Goal: Task Accomplishment & Management: Manage account settings

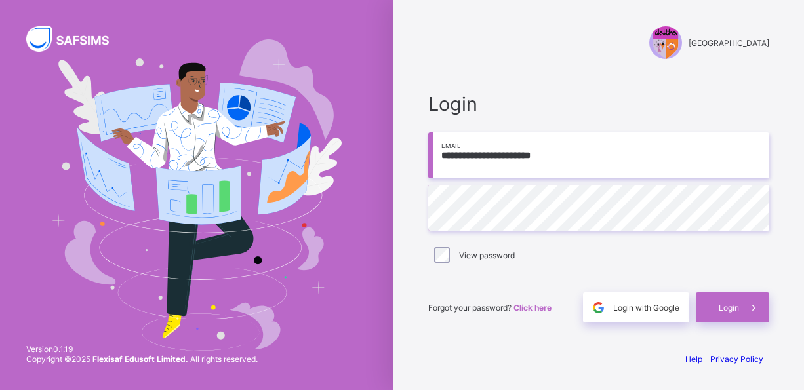
click at [450, 260] on div "View password" at bounding box center [598, 255] width 334 height 16
click at [726, 313] on div "Login" at bounding box center [732, 307] width 73 height 30
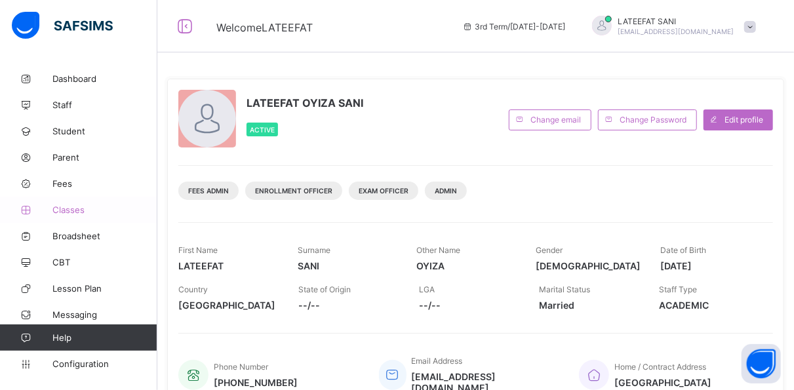
click at [89, 208] on span "Classes" at bounding box center [104, 210] width 105 height 10
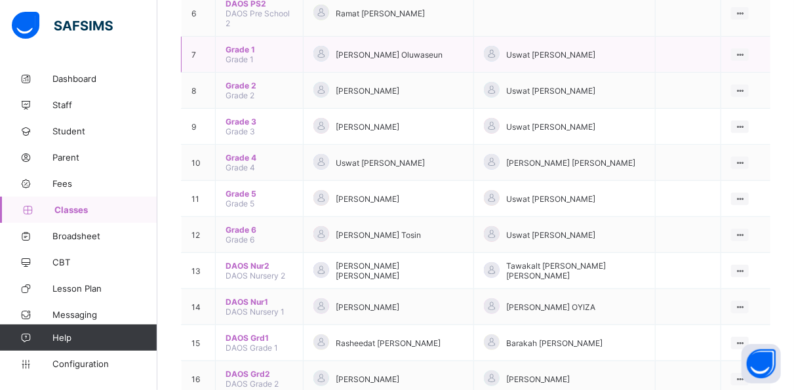
scroll to position [356, 0]
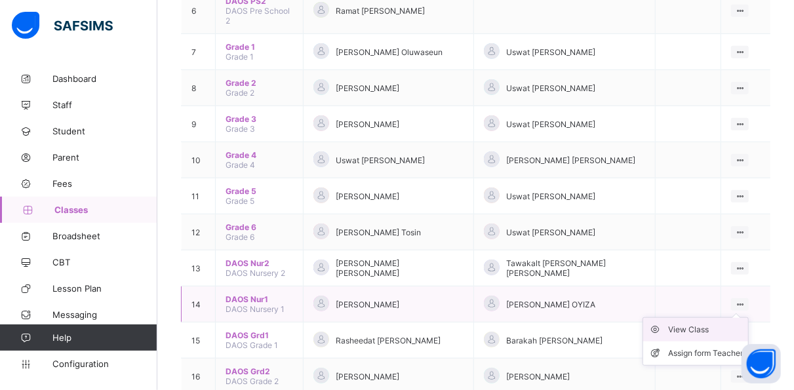
click at [711, 323] on div "View Class" at bounding box center [705, 329] width 75 height 13
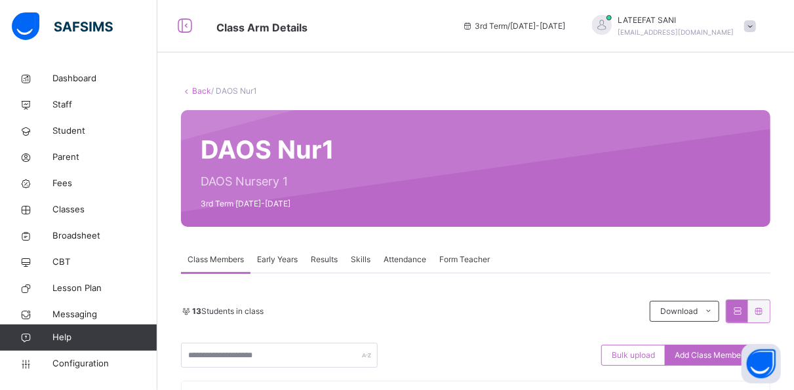
click at [338, 258] on span "Results" at bounding box center [324, 260] width 27 height 12
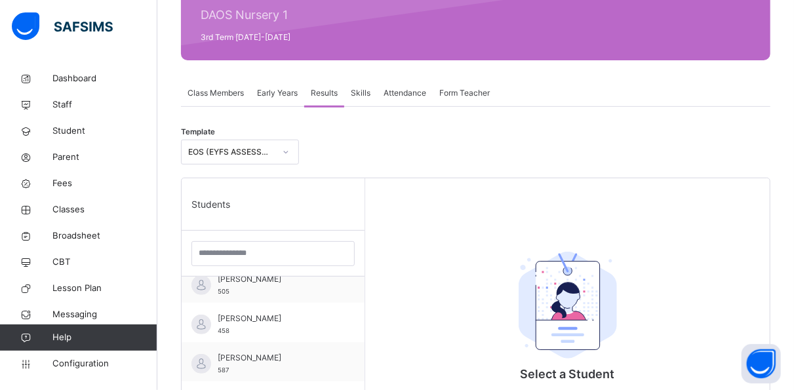
scroll to position [60, 0]
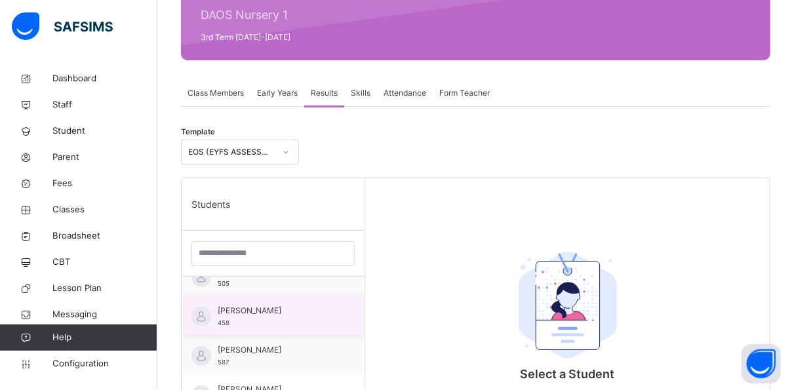
click at [325, 307] on span "Abdullahi Akorede Abdullahi" at bounding box center [276, 311] width 117 height 12
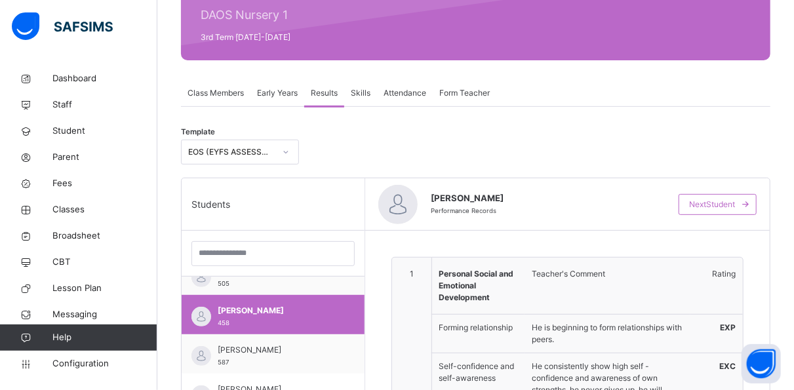
click at [735, 325] on strong "EXP" at bounding box center [728, 328] width 16 height 10
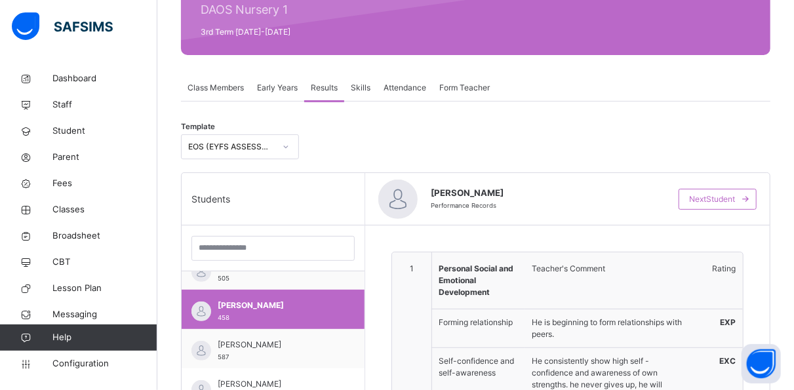
scroll to position [172, 0]
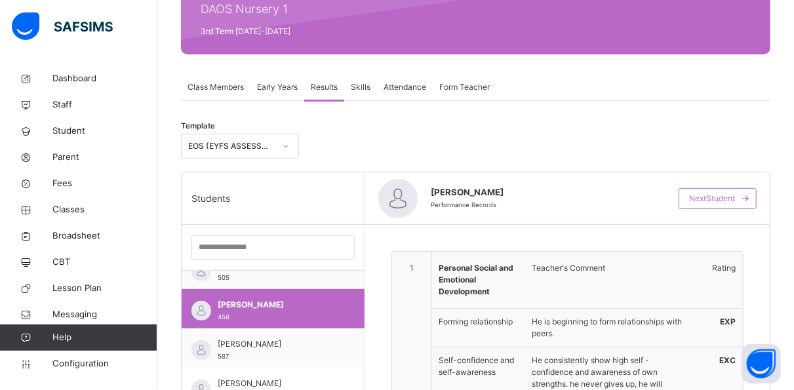
click at [470, 87] on span "Form Teacher" at bounding box center [464, 87] width 50 height 12
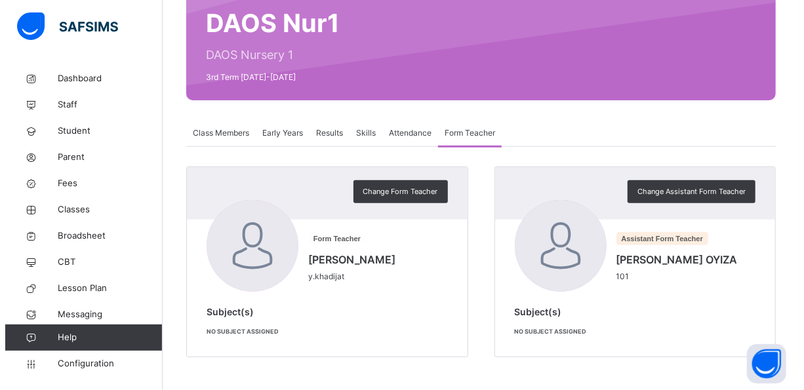
scroll to position [125, 0]
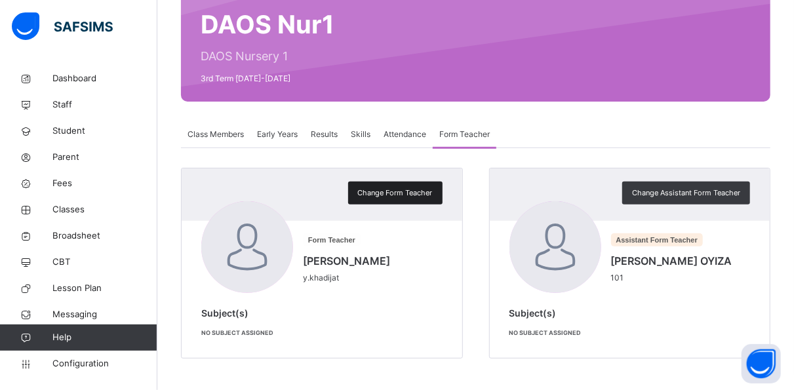
click at [414, 194] on span "Change Form Teacher" at bounding box center [395, 193] width 75 height 11
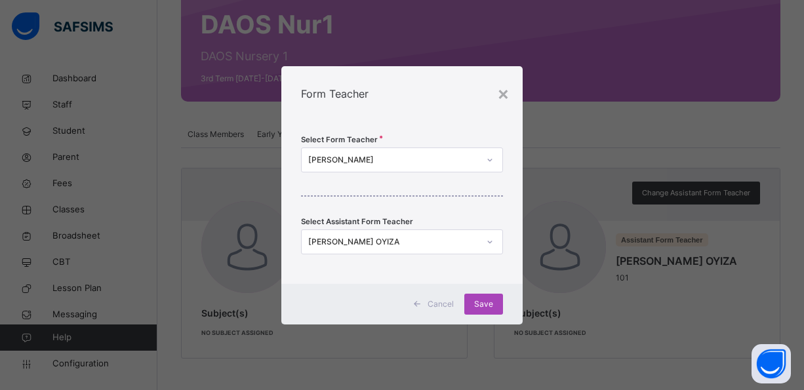
click at [479, 308] on span "Save" at bounding box center [483, 304] width 19 height 12
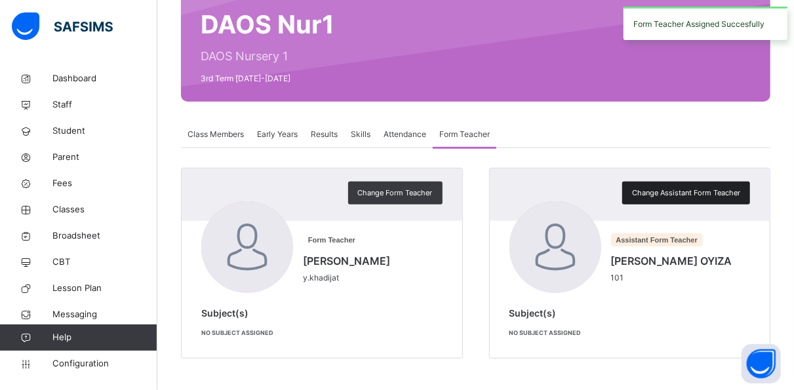
click at [721, 184] on div "Change Assistant Form Teacher" at bounding box center [686, 193] width 128 height 23
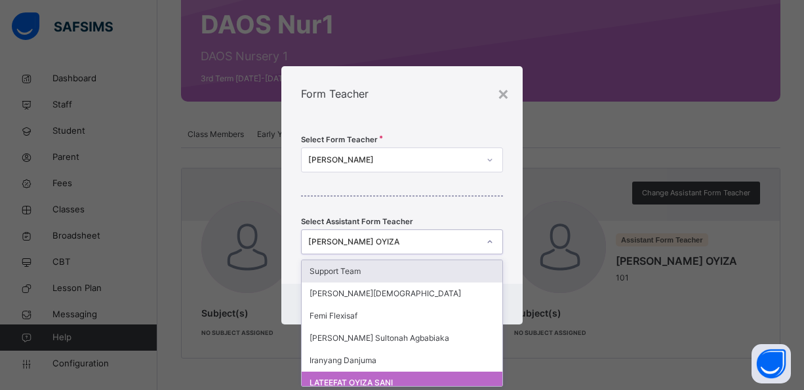
click at [493, 235] on div at bounding box center [490, 241] width 22 height 21
click at [390, 269] on div "Support Team" at bounding box center [402, 271] width 201 height 22
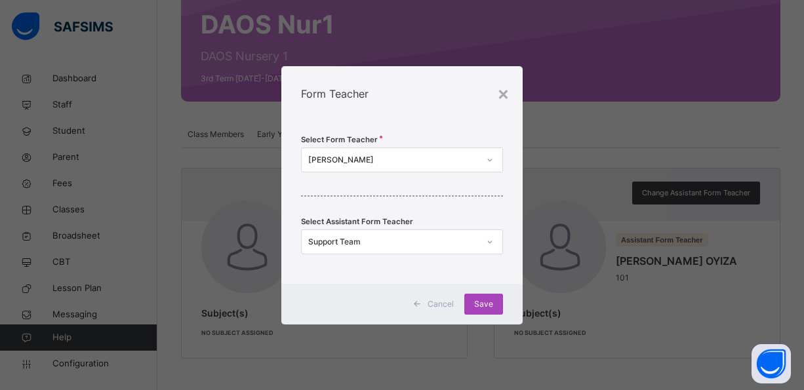
click at [485, 299] on span "Save" at bounding box center [483, 304] width 19 height 12
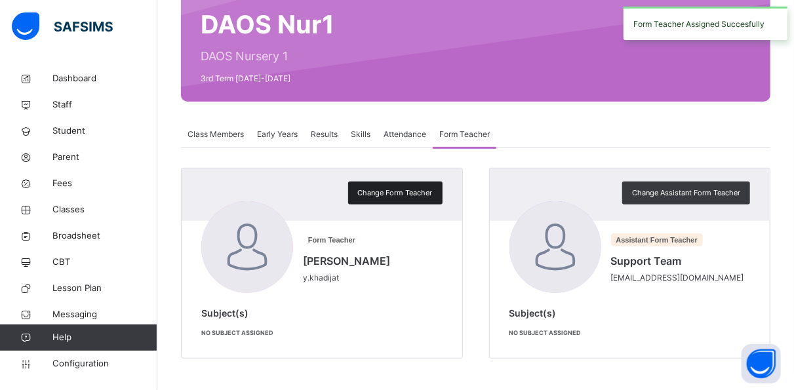
click at [408, 192] on span "Change Form Teacher" at bounding box center [395, 193] width 75 height 11
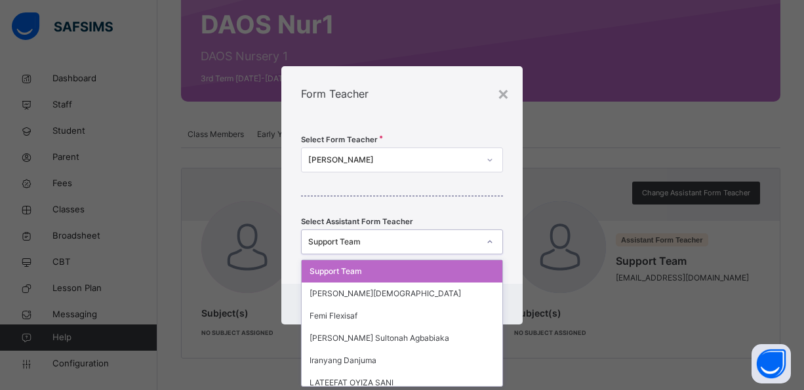
click at [491, 242] on icon at bounding box center [490, 241] width 8 height 13
click at [380, 379] on div "LATEEFAT OYIZA SANI" at bounding box center [402, 383] width 201 height 22
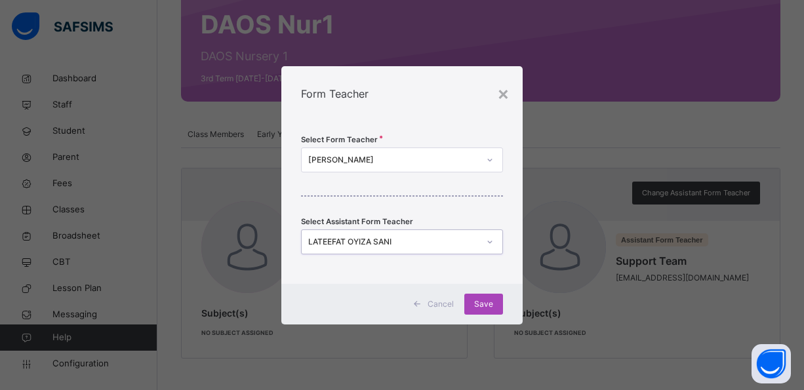
click at [485, 298] on span "Save" at bounding box center [483, 304] width 19 height 12
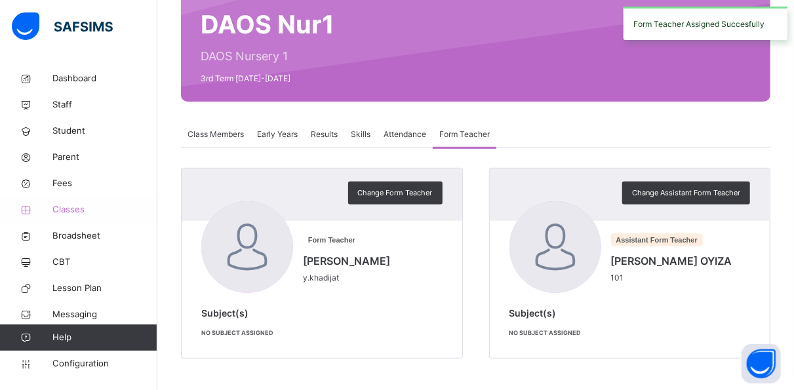
click at [74, 205] on span "Classes" at bounding box center [104, 209] width 105 height 13
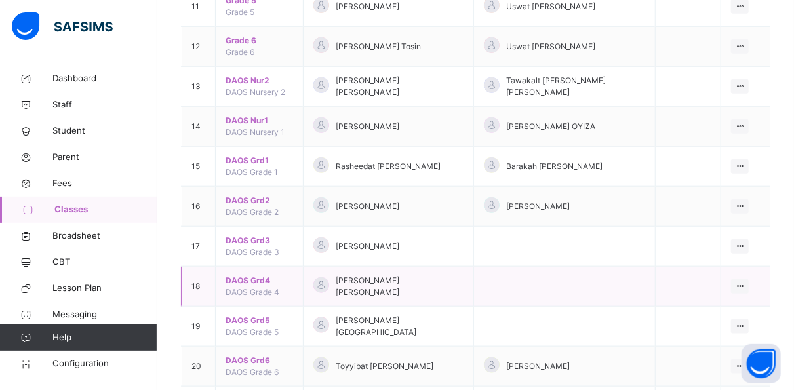
scroll to position [567, 0]
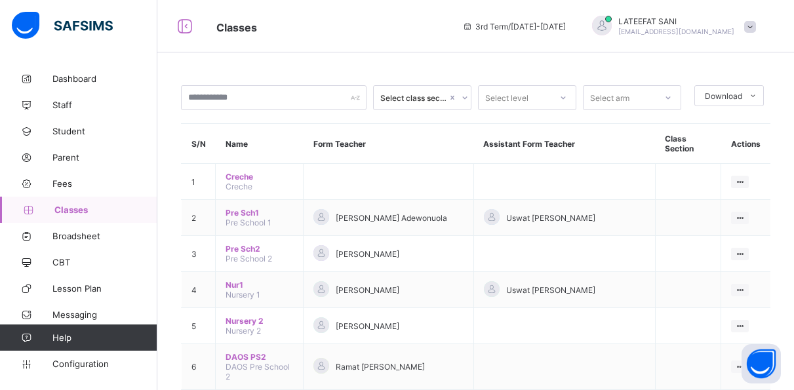
scroll to position [476, 0]
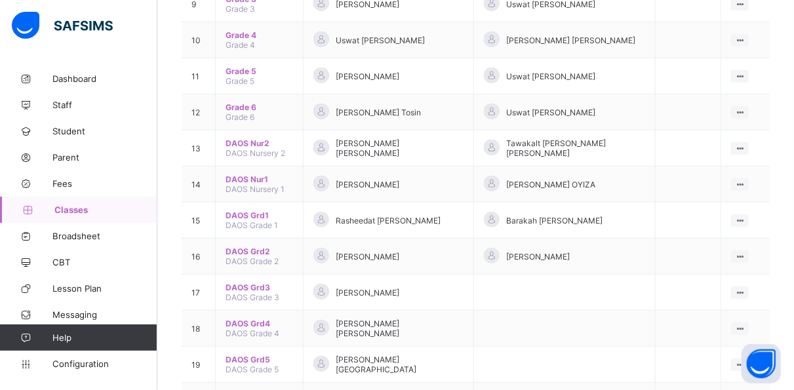
click at [0, 0] on div "View Class" at bounding box center [0, 0] width 0 height 0
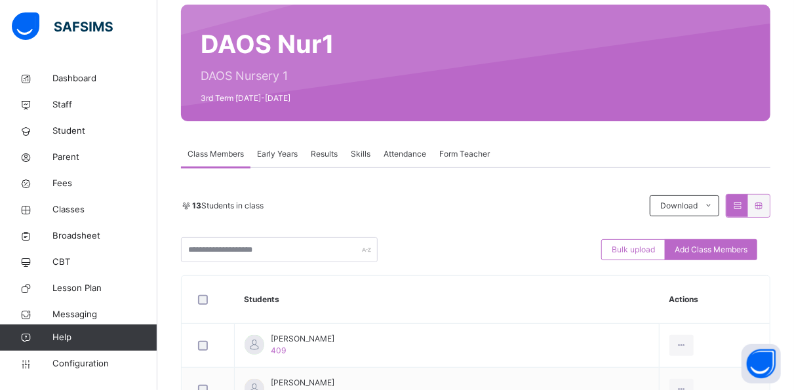
scroll to position [104, 0]
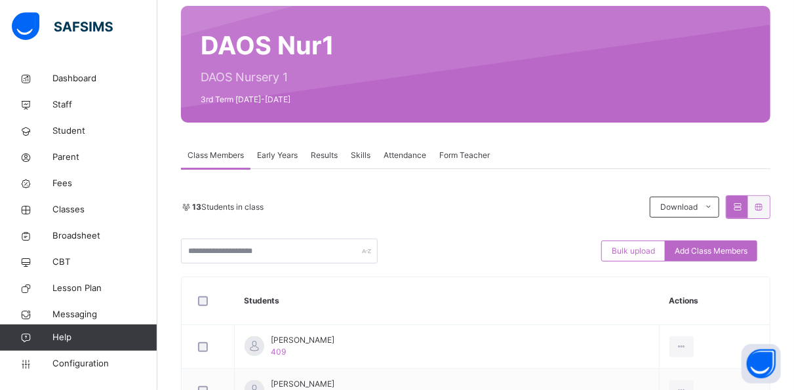
click at [325, 155] on span "Results" at bounding box center [324, 155] width 27 height 12
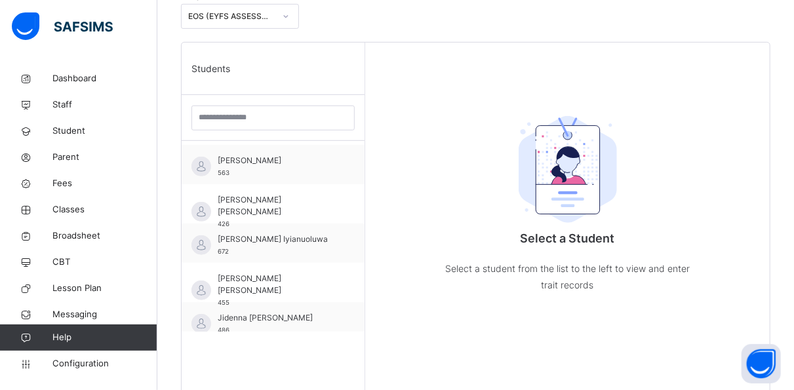
scroll to position [320, 0]
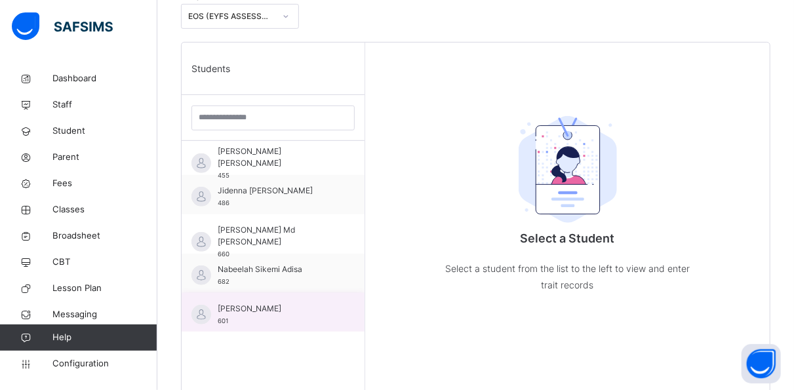
click at [326, 306] on div "Suhayl Luqman 601" at bounding box center [273, 312] width 183 height 39
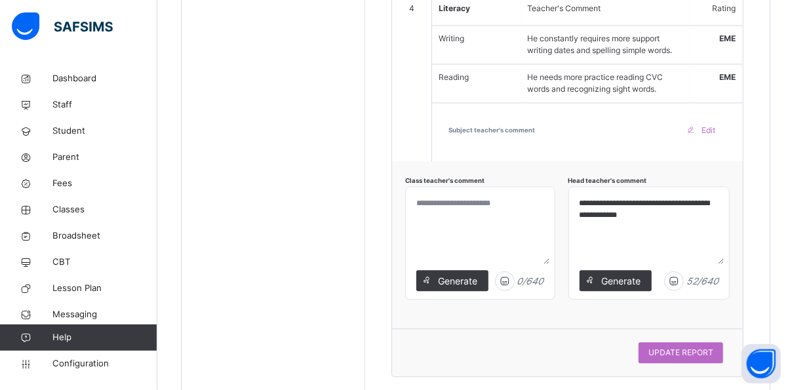
scroll to position [1260, 0]
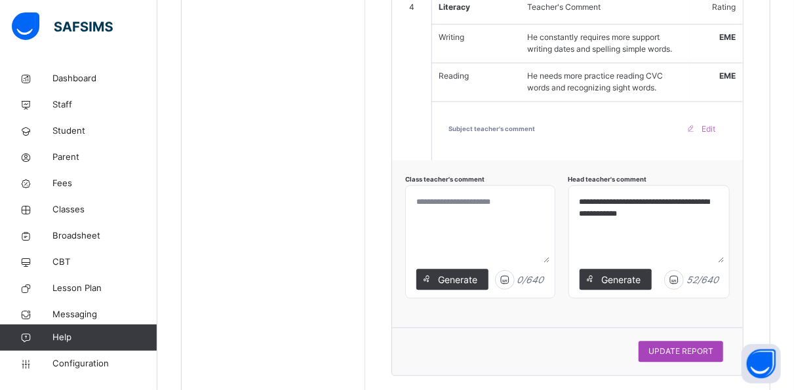
click at [681, 346] on span "UPDATE REPORT" at bounding box center [680, 352] width 65 height 12
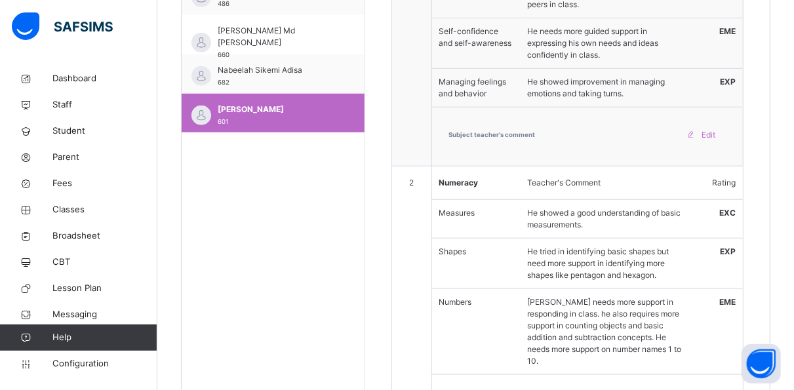
scroll to position [499, 0]
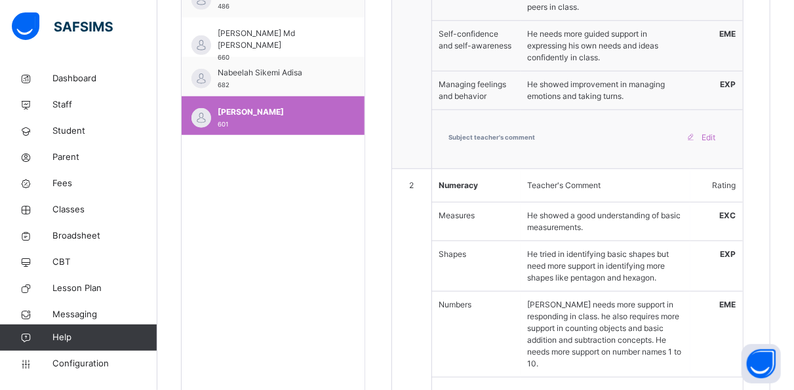
click at [715, 135] on span "Edit" at bounding box center [709, 138] width 14 height 12
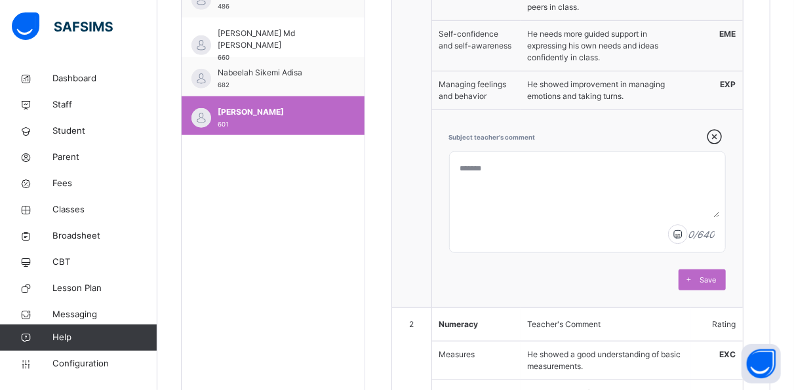
click at [420, 151] on td "1" at bounding box center [411, 116] width 39 height 383
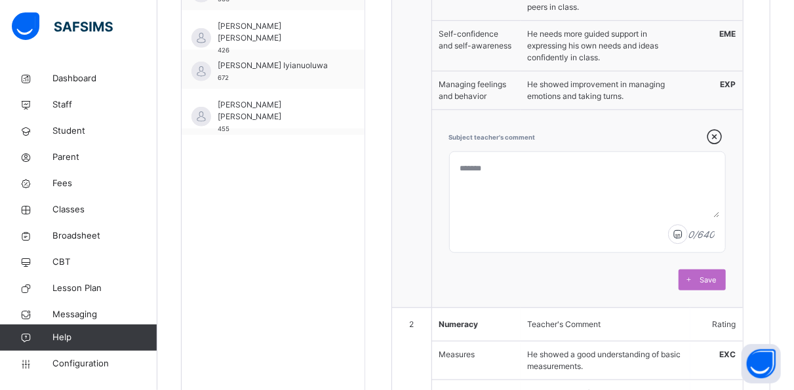
scroll to position [159, 0]
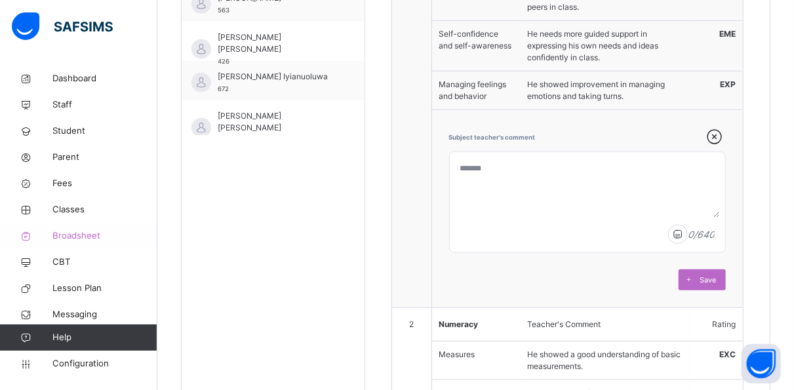
click at [99, 233] on span "Broadsheet" at bounding box center [104, 235] width 105 height 13
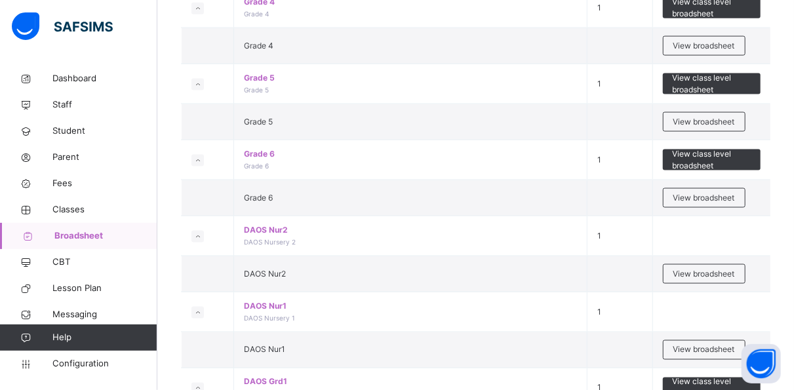
scroll to position [877, 0]
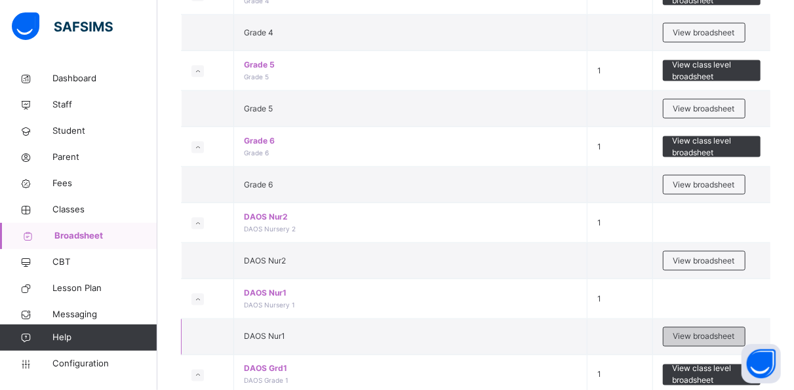
click at [698, 331] on span "View broadsheet" at bounding box center [704, 337] width 62 height 12
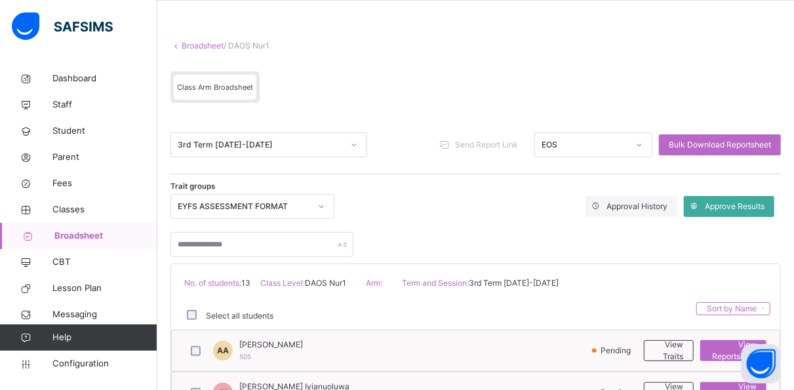
scroll to position [58, 0]
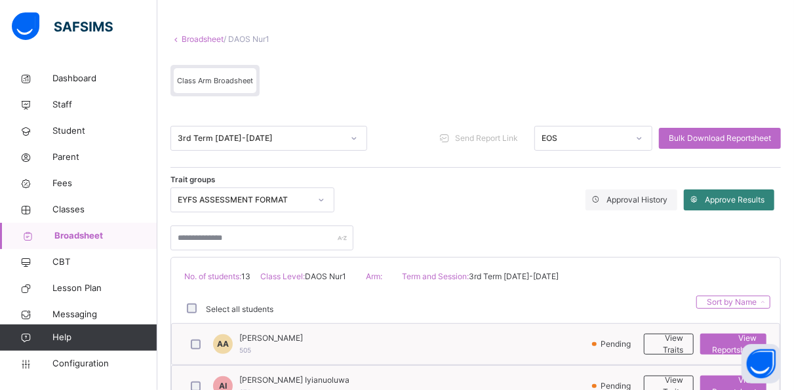
click at [747, 190] on div "Approve Results" at bounding box center [729, 199] width 90 height 21
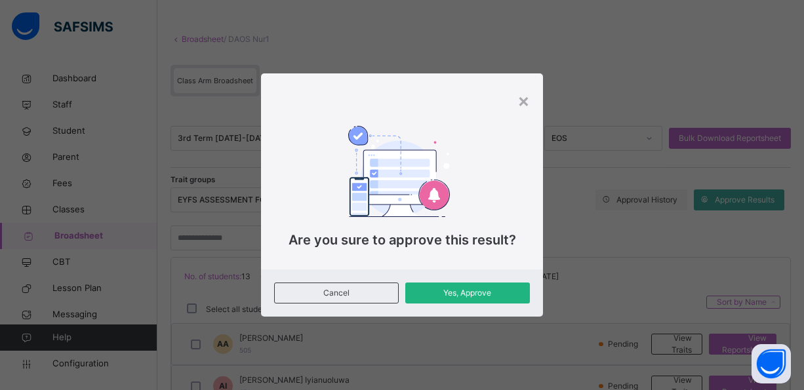
click at [470, 290] on span "Yes, Approve" at bounding box center [467, 293] width 105 height 12
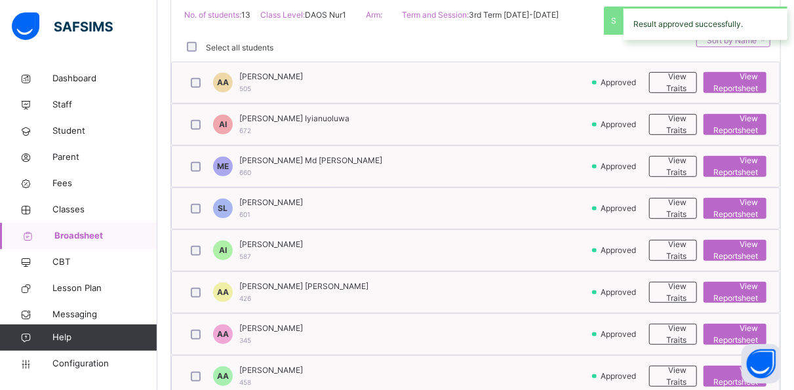
scroll to position [325, 0]
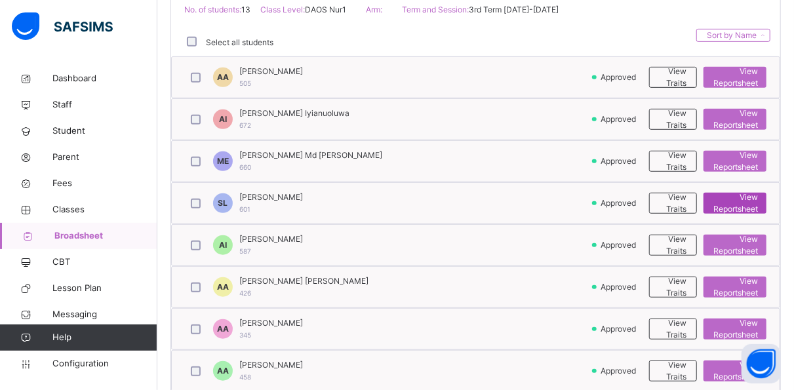
click at [746, 201] on span "View Reportsheet" at bounding box center [735, 203] width 45 height 24
click at [737, 151] on span "View Reportsheet" at bounding box center [735, 161] width 45 height 24
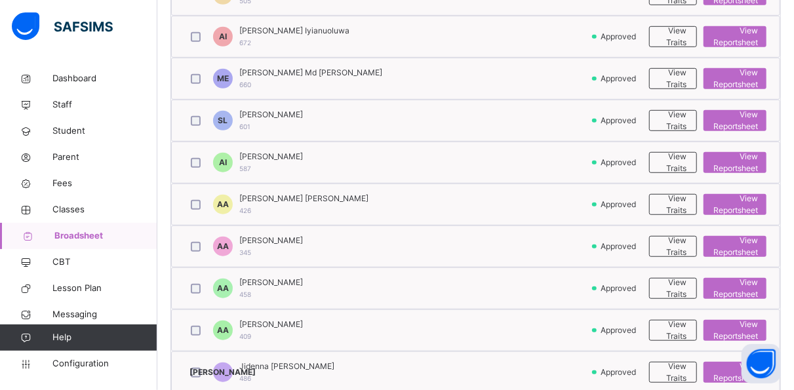
scroll to position [410, 0]
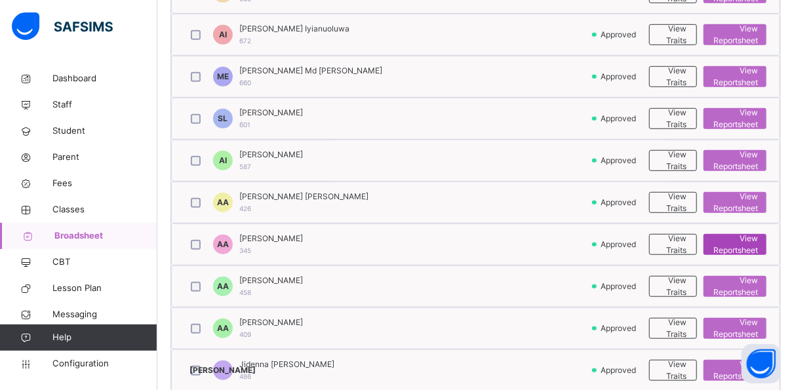
click at [744, 239] on span "View Reportsheet" at bounding box center [735, 245] width 45 height 24
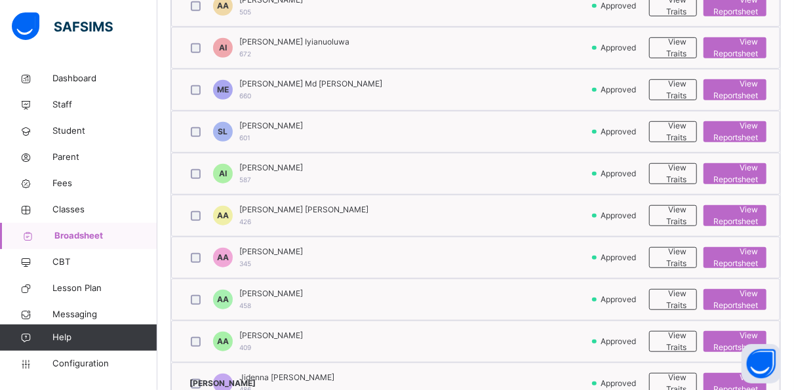
scroll to position [396, 0]
click at [747, 129] on span "View Reportsheet" at bounding box center [735, 133] width 45 height 24
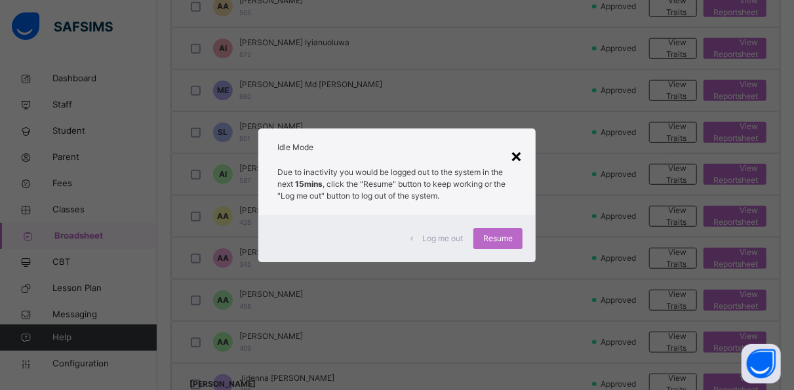
click at [522, 153] on div "×" at bounding box center [516, 156] width 12 height 28
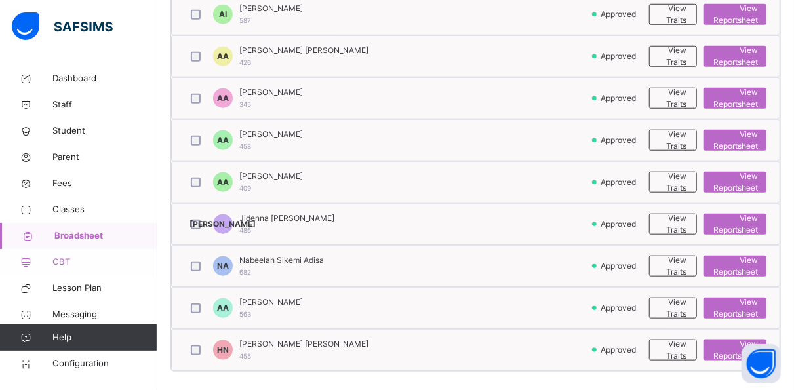
scroll to position [557, 0]
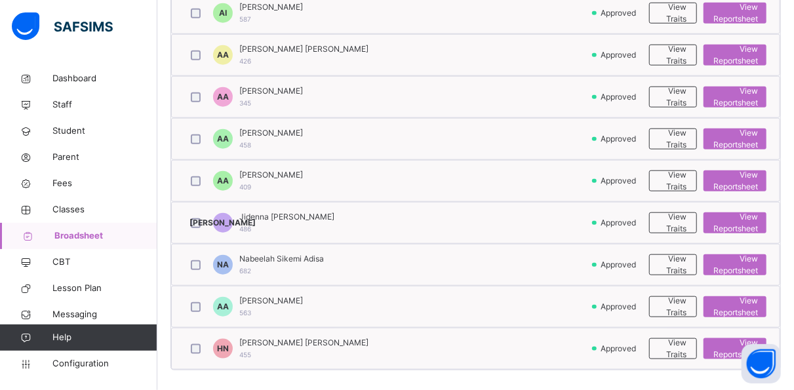
click at [91, 236] on span "Broadsheet" at bounding box center [105, 235] width 103 height 13
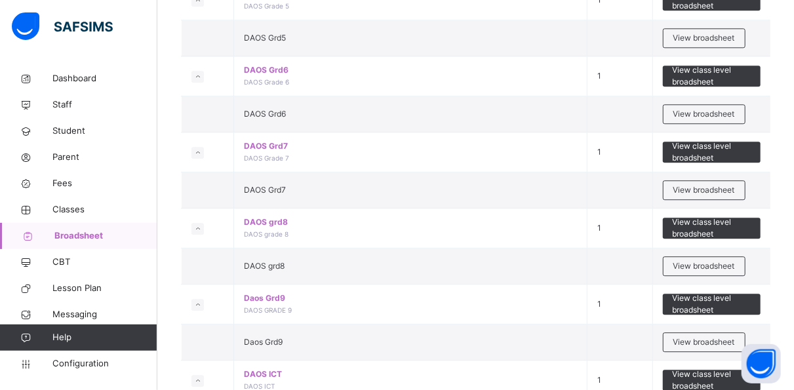
scroll to position [1555, 0]
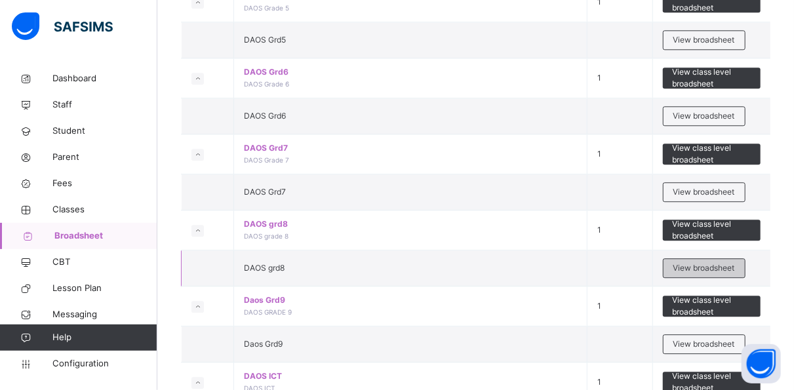
click at [707, 262] on span "View broadsheet" at bounding box center [704, 268] width 62 height 12
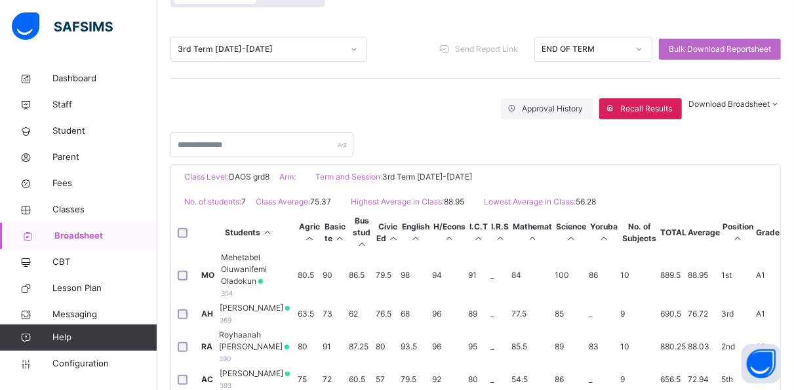
scroll to position [148, 0]
click at [296, 286] on span "Mehetabel Oluwanifemi Oladokun" at bounding box center [258, 268] width 75 height 35
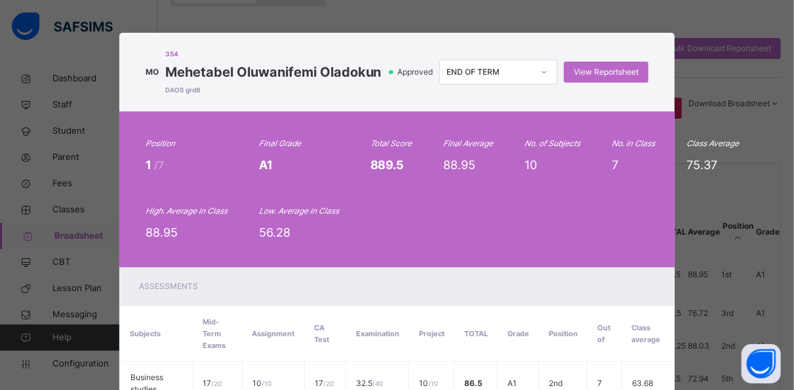
click at [347, 268] on div "Position 1 /7 Final Grade A1 Total Score 889.5 Final Average 88.95 No. of Subje…" at bounding box center [397, 189] width 556 height 156
click at [592, 78] on span "View Reportsheet" at bounding box center [606, 72] width 65 height 12
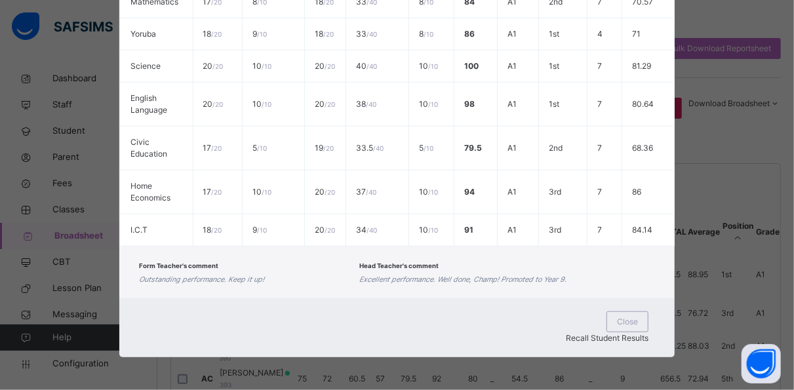
scroll to position [325, 0]
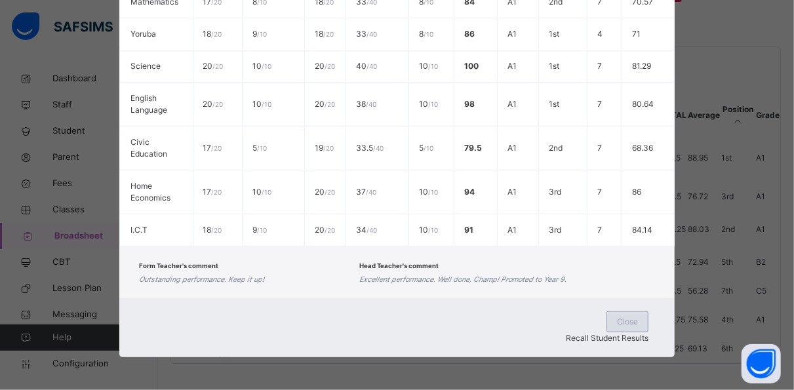
click at [617, 328] on span "Close" at bounding box center [627, 322] width 21 height 12
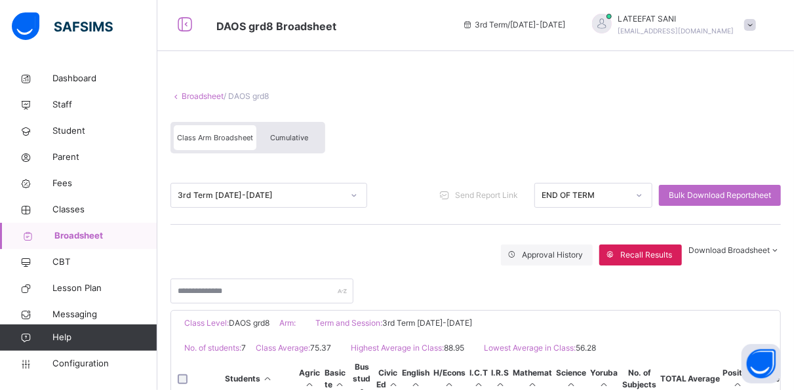
scroll to position [0, 0]
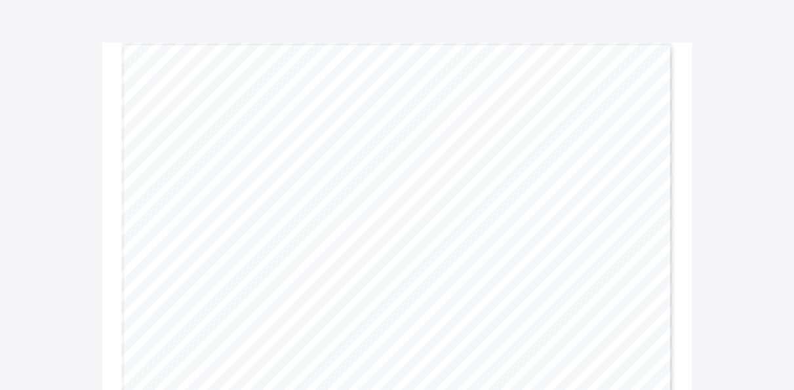
scroll to position [73, 0]
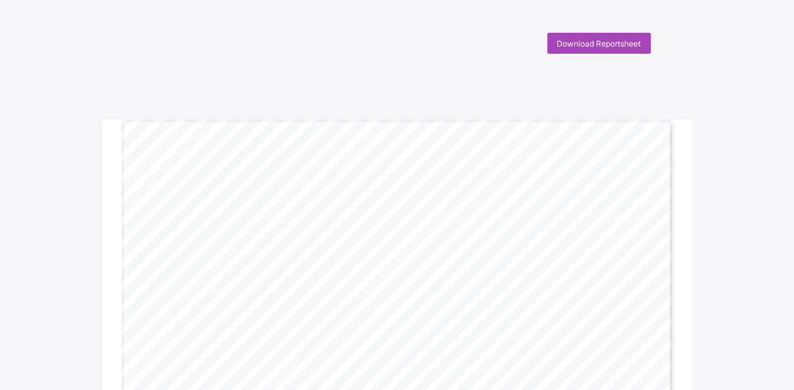
click at [598, 41] on span "Download Reportsheet" at bounding box center [599, 44] width 84 height 10
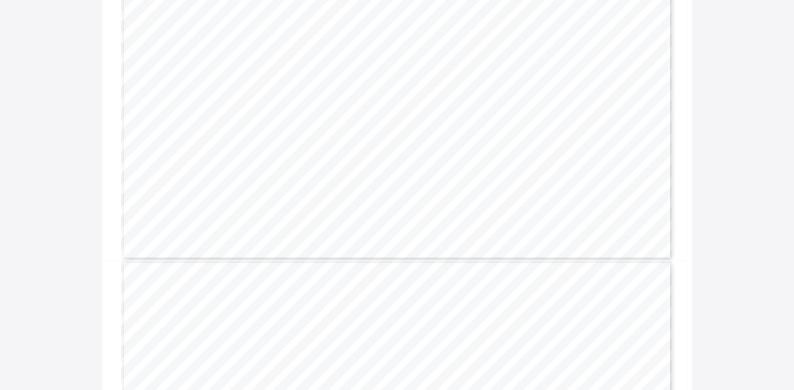
scroll to position [1029, 0]
click at [508, 78] on div "ELG 08 Forming relationship ✔ He showed improvement in managing emotions and ta…" at bounding box center [397, 66] width 552 height 390
click at [630, 203] on div "Area of learning Aspect Emergi ng Expect ed Exceedi ng Child’s Assessment ELG 0…" at bounding box center [397, 231] width 552 height 390
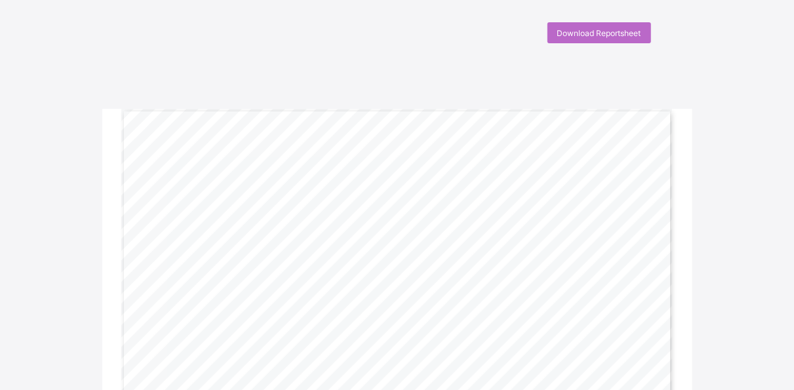
scroll to position [0, 0]
click at [608, 43] on span "Download Reportsheet" at bounding box center [599, 44] width 84 height 10
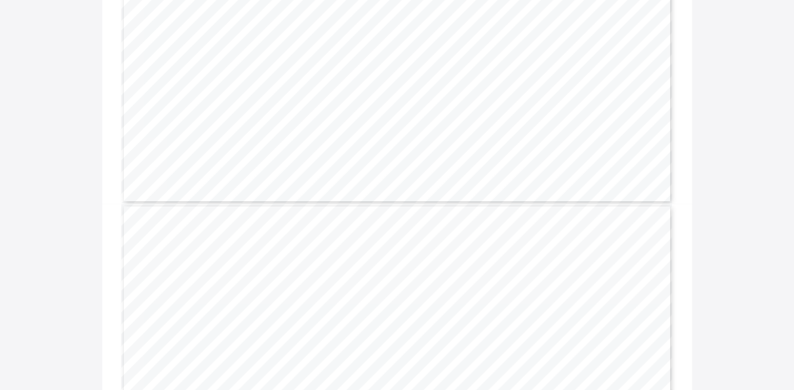
scroll to position [707, 0]
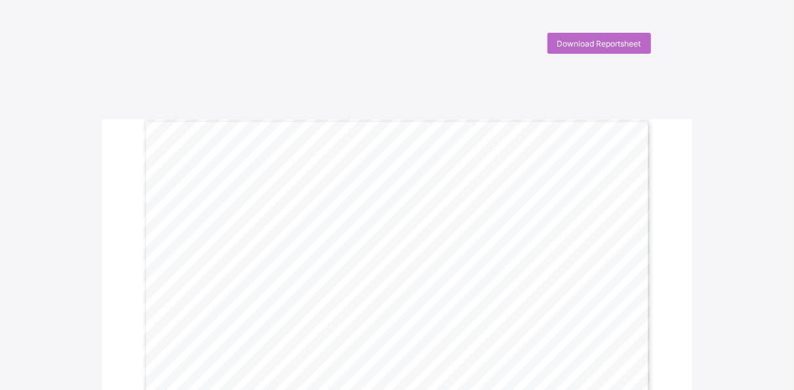
click at [516, 47] on div "Download Reportsheet" at bounding box center [397, 43] width 521 height 21
